Goal: Navigation & Orientation: Find specific page/section

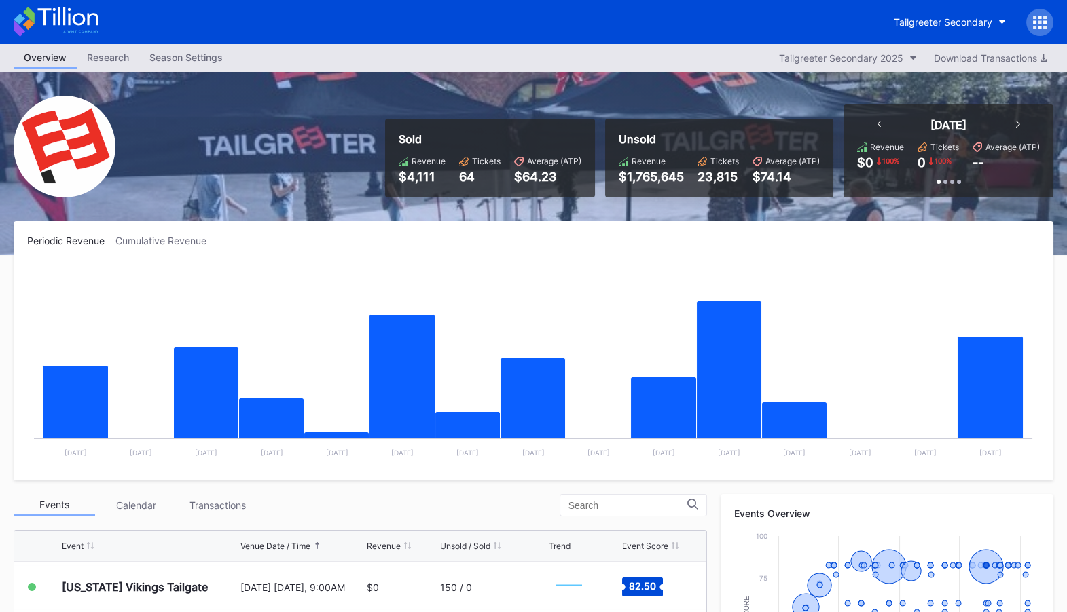
click at [1046, 29] on icon at bounding box center [1044, 27] width 3 height 3
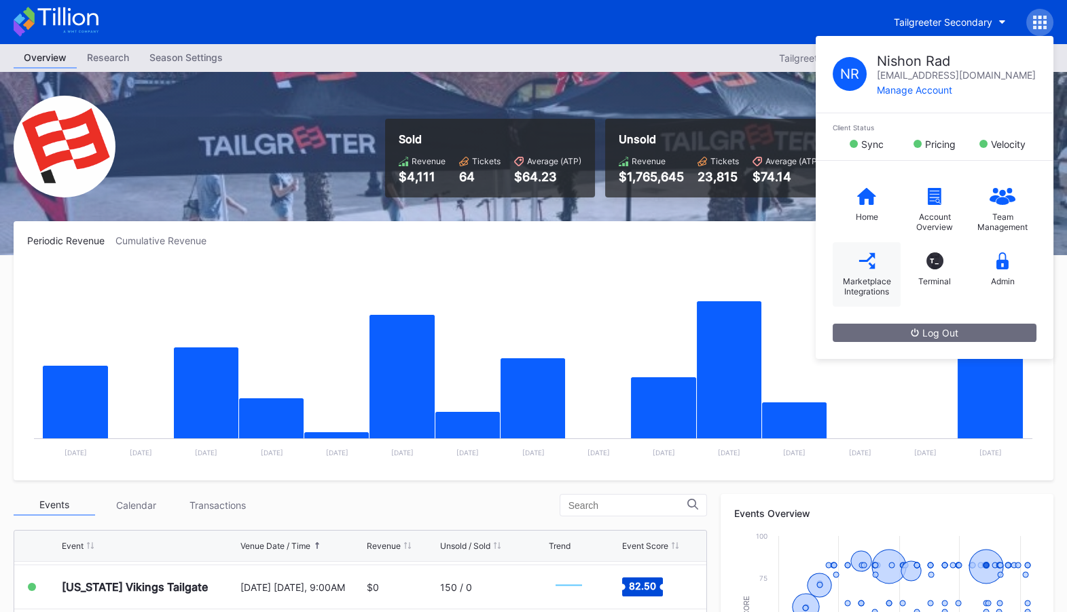
click at [870, 276] on div "Marketplace Integrations" at bounding box center [866, 286] width 54 height 20
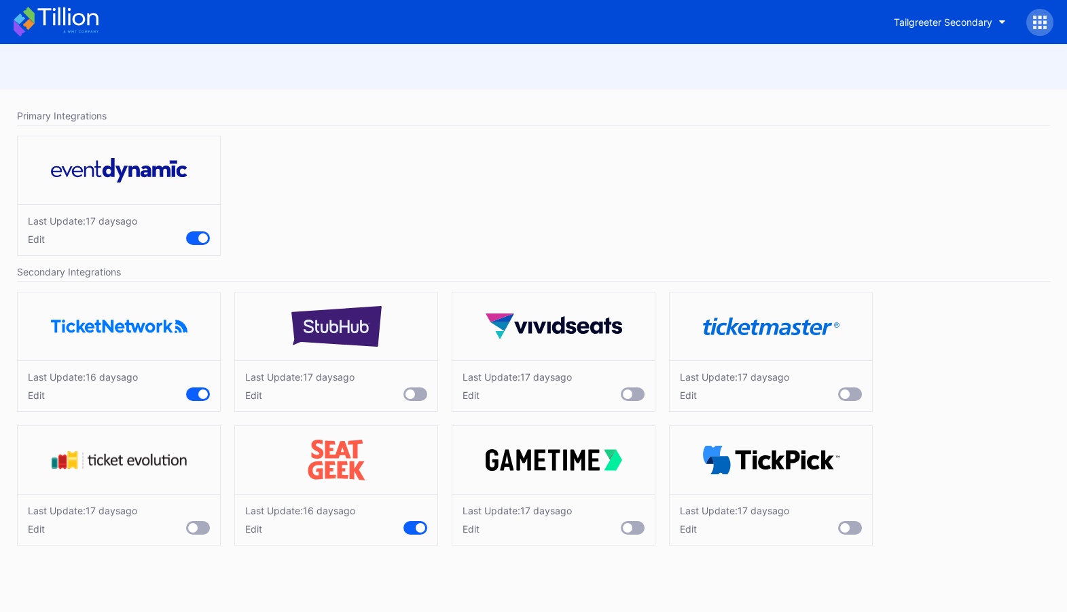
click at [75, 25] on icon at bounding box center [56, 22] width 85 height 30
